Goal: Find specific page/section: Find specific page/section

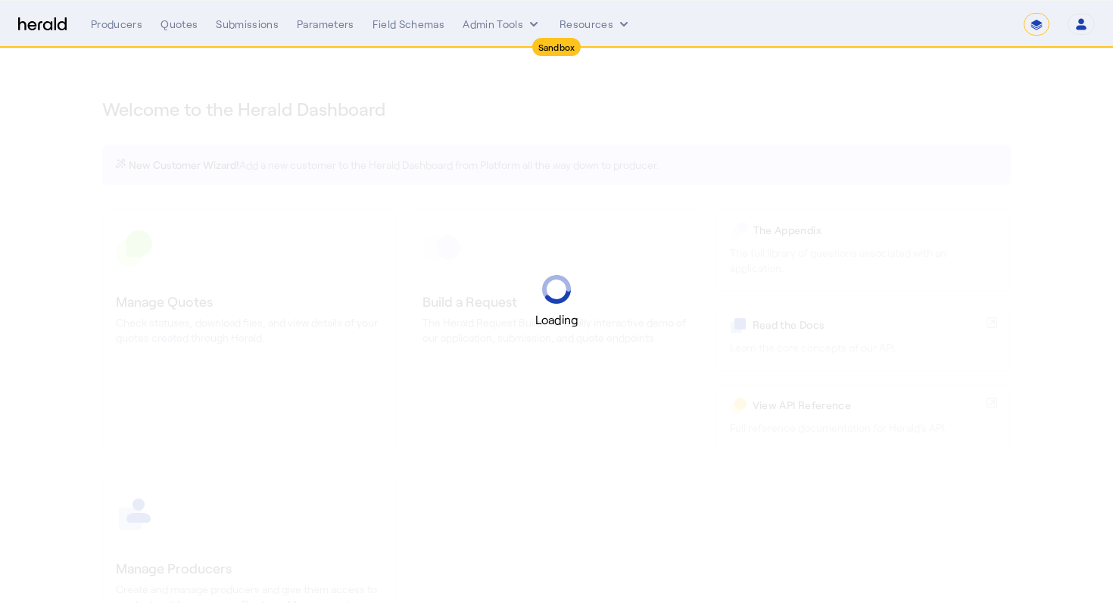
select select "*******"
select select "pfm_2v8p_herald_api"
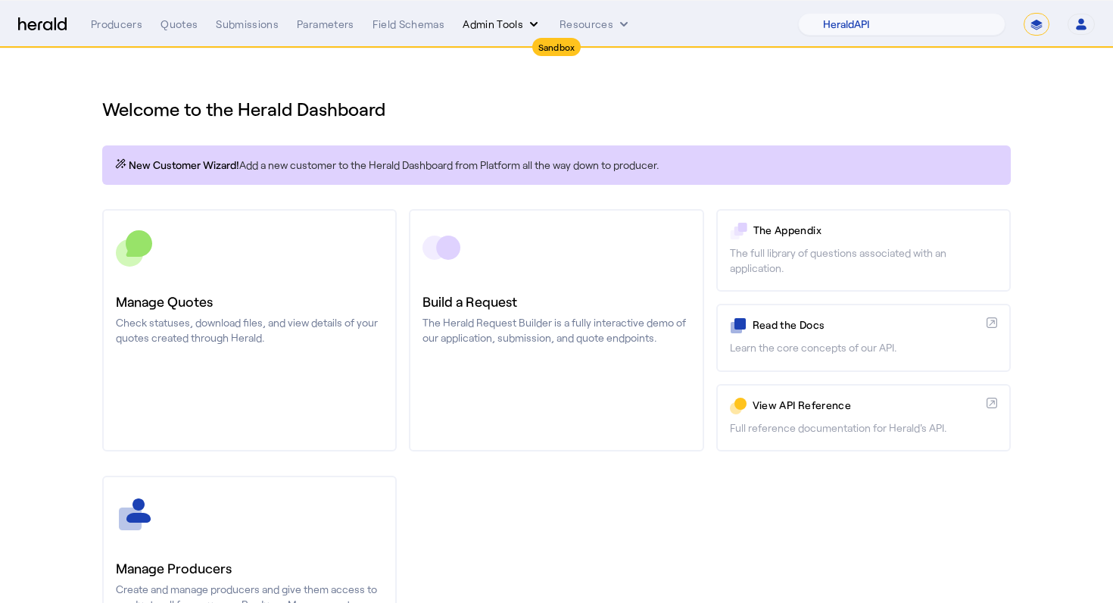
click at [522, 24] on button "Admin Tools" at bounding box center [502, 24] width 79 height 15
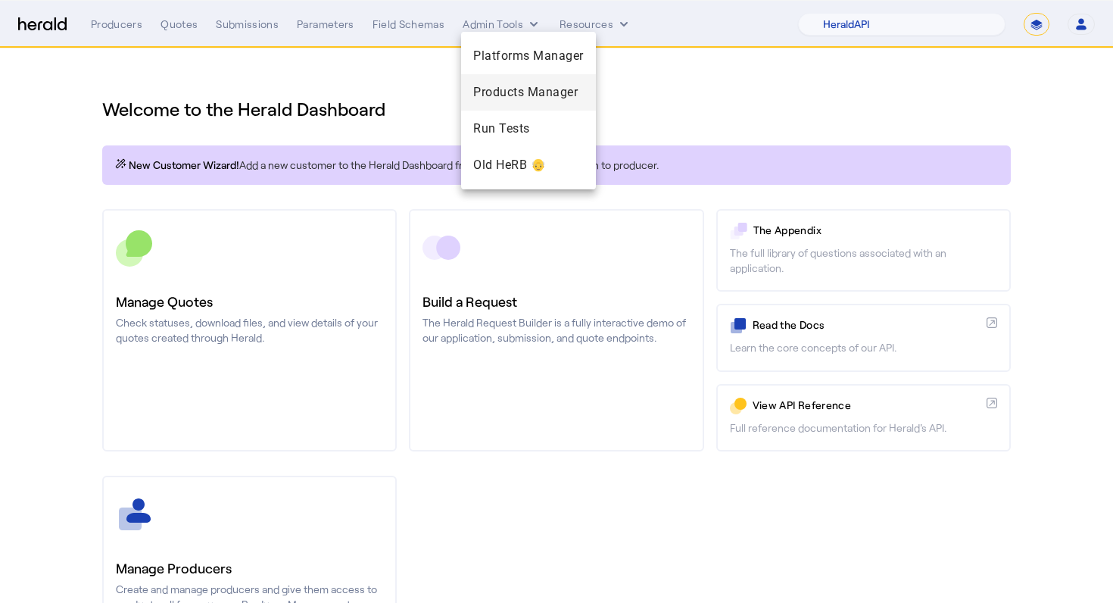
click at [527, 92] on span "Products Manager" at bounding box center [528, 92] width 111 height 18
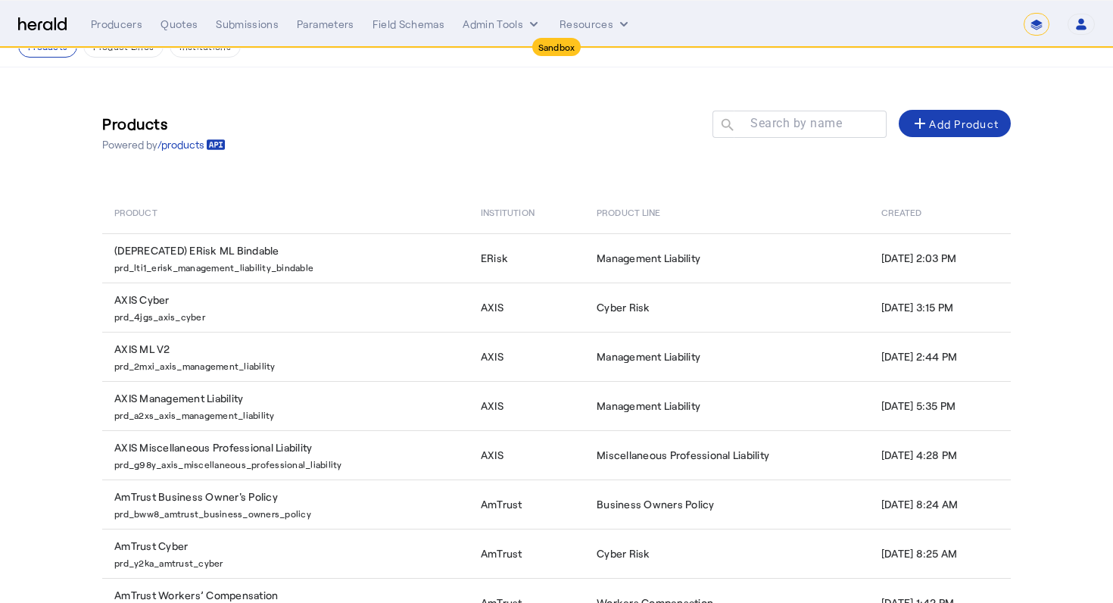
scroll to position [28, 0]
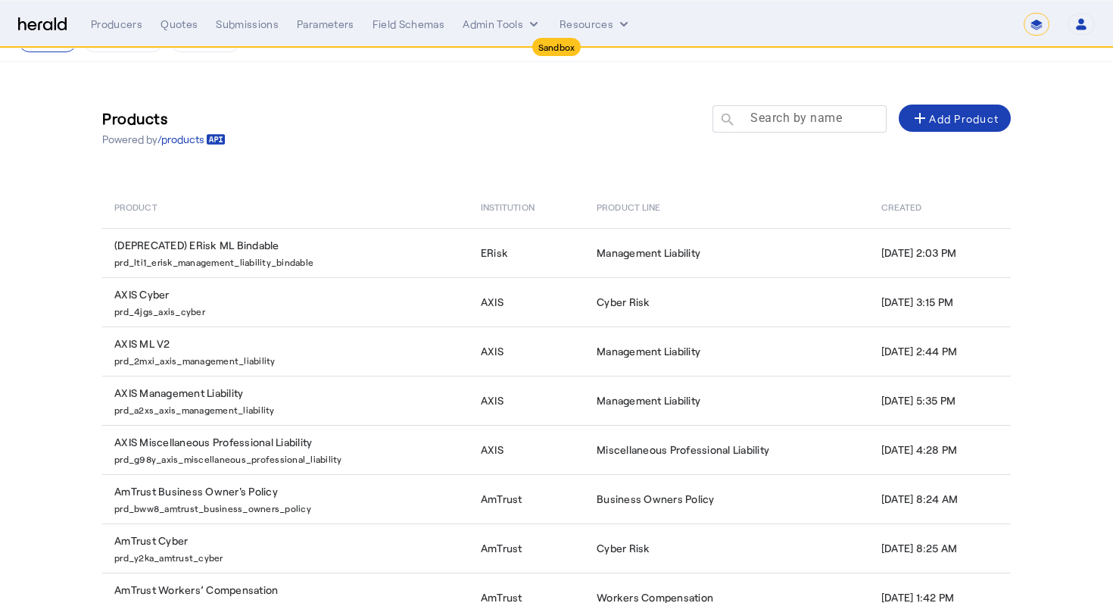
click at [804, 117] on mat-label "Search by name" at bounding box center [796, 118] width 92 height 14
click at [804, 117] on input "Search by name" at bounding box center [806, 118] width 136 height 18
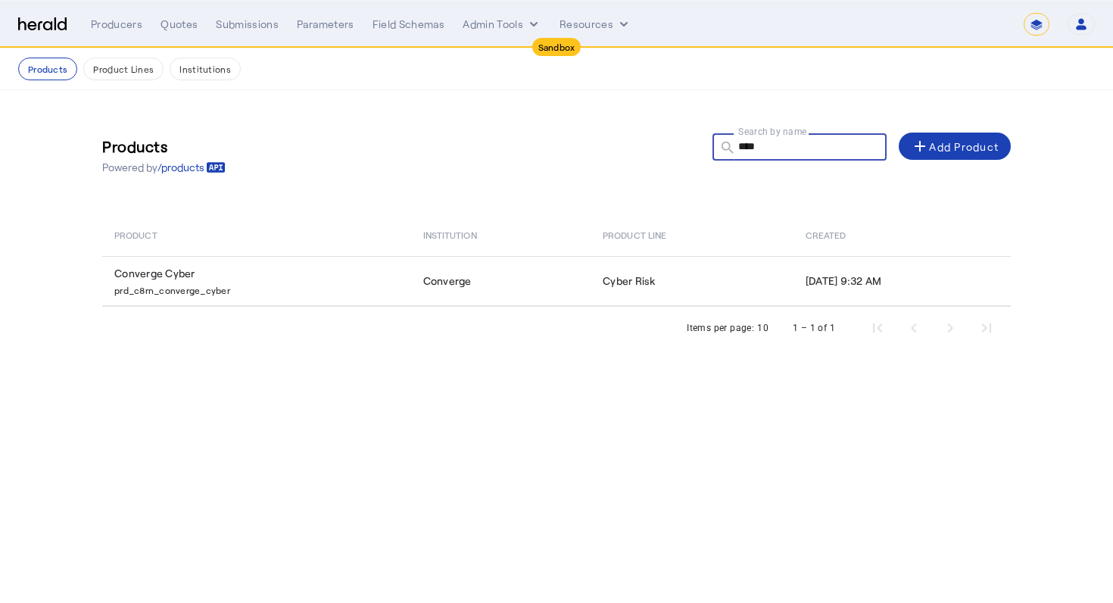
scroll to position [0, 0]
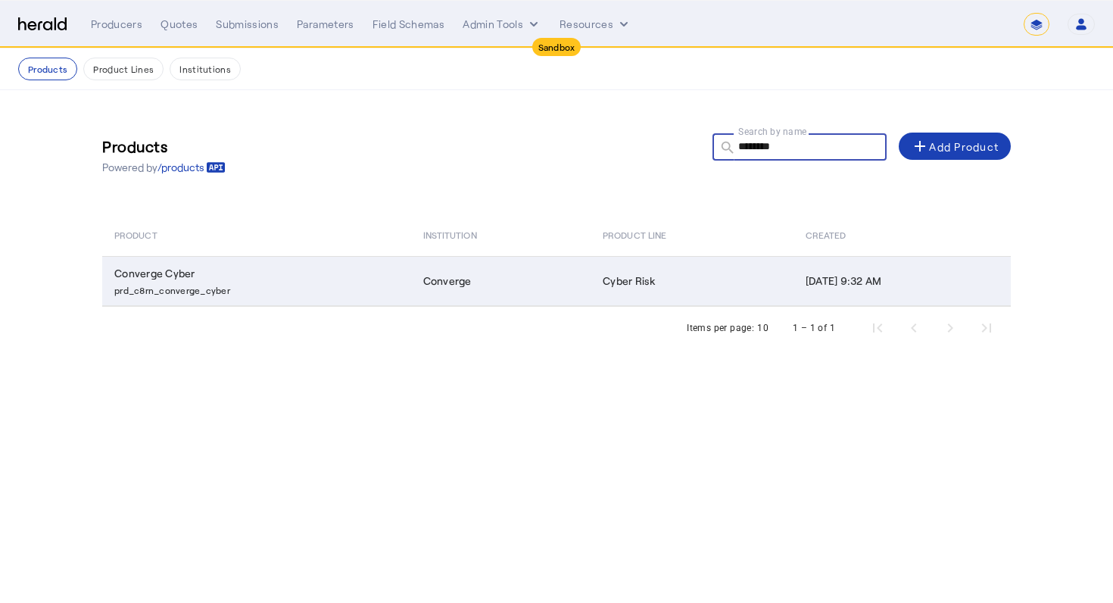
type input "********"
drag, startPoint x: 249, startPoint y: 289, endPoint x: 113, endPoint y: 293, distance: 136.3
click at [113, 293] on td "Converge Cyber prd_c8rn_converge_cyber" at bounding box center [256, 281] width 309 height 50
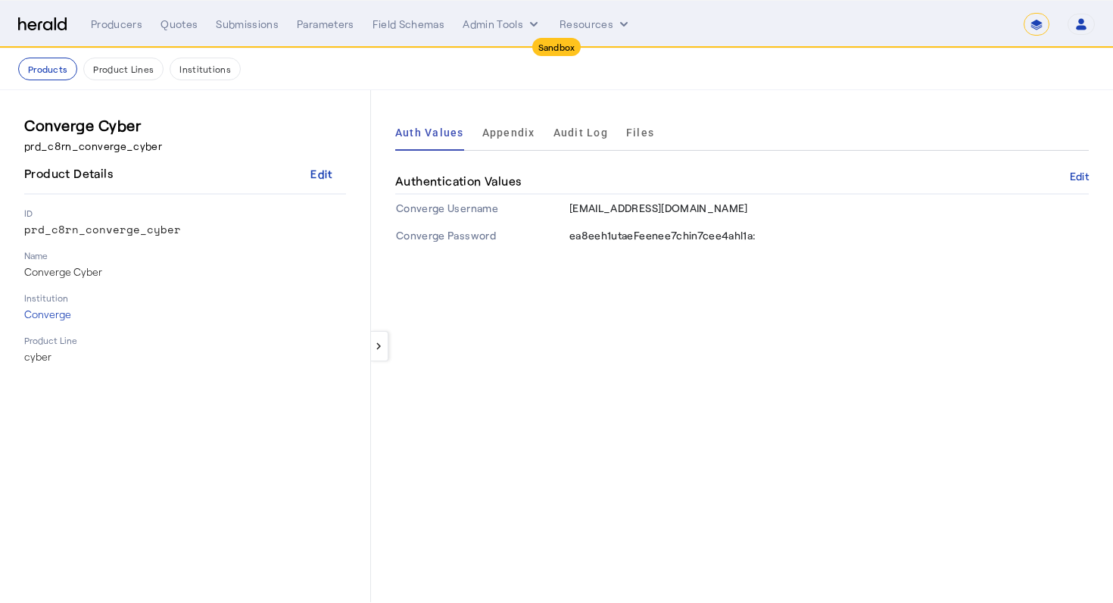
click at [36, 146] on p "prd_c8rn_converge_cyber" at bounding box center [185, 146] width 322 height 15
drag, startPoint x: 36, startPoint y: 146, endPoint x: 130, endPoint y: 146, distance: 94.6
click at [130, 146] on p "prd_c8rn_converge_cyber" at bounding box center [185, 146] width 322 height 15
copy p "prd_c8rn_converge_cyber"
